Goal: Go to known website: Go to known website

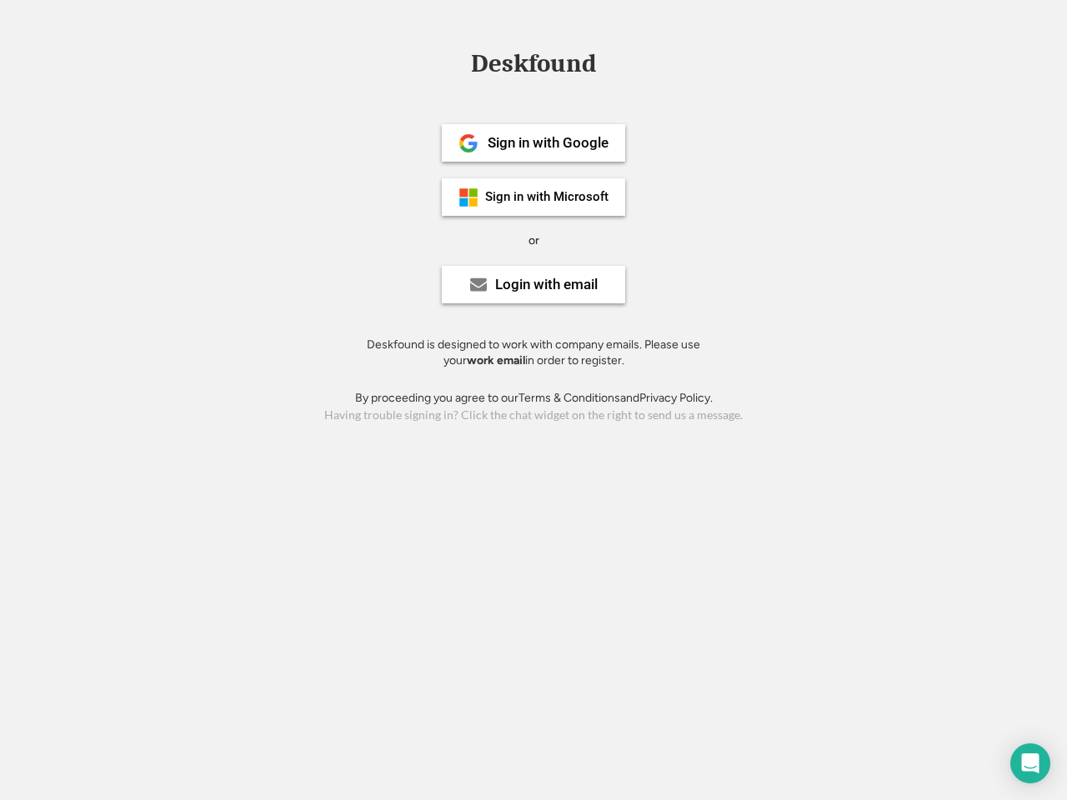
click at [534, 238] on div "or" at bounding box center [534, 241] width 11 height 17
click at [534, 67] on div "Deskfound" at bounding box center [534, 64] width 142 height 26
click at [456, 63] on div "Deskfound" at bounding box center [533, 67] width 1067 height 32
click at [534, 67] on div "Deskfound" at bounding box center [534, 64] width 142 height 26
click at [534, 240] on div "or" at bounding box center [534, 241] width 11 height 17
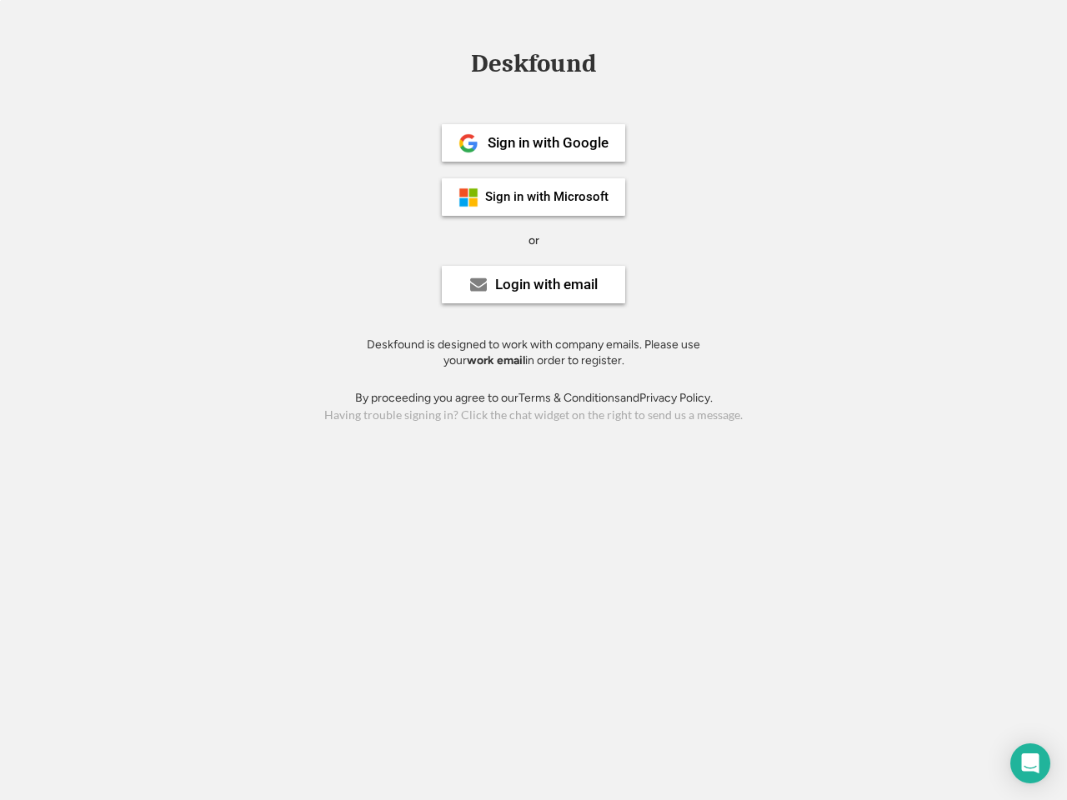
click at [534, 143] on div "Sign in with Google" at bounding box center [548, 143] width 121 height 14
click at [548, 143] on div "Sign in with Google" at bounding box center [548, 143] width 121 height 14
click at [469, 143] on img at bounding box center [469, 143] width 20 height 20
click at [534, 197] on div "Sign in with Microsoft" at bounding box center [546, 197] width 123 height 13
click at [548, 197] on div "Sign in with Microsoft" at bounding box center [546, 197] width 123 height 13
